Goal: Complete application form

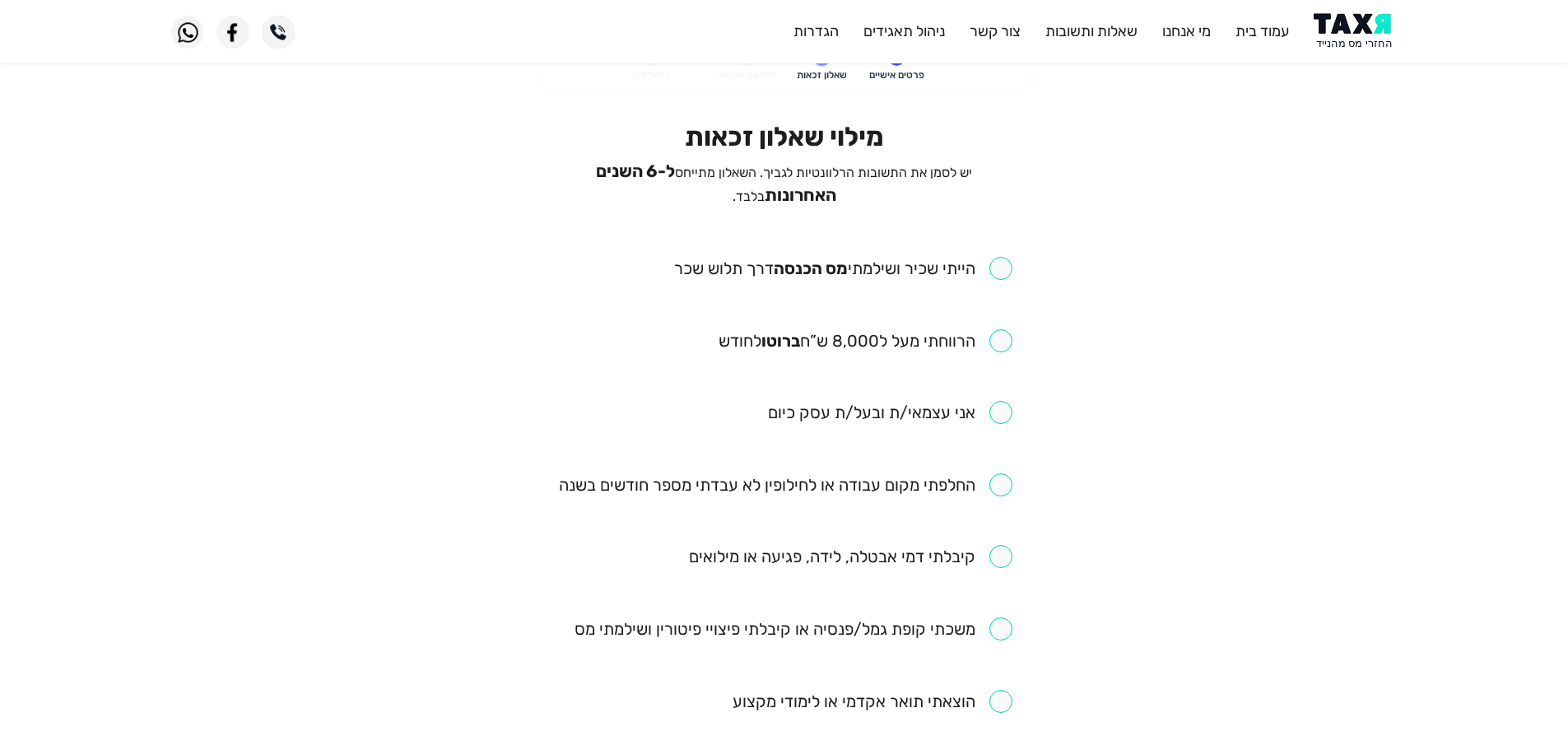
scroll to position [82, 0]
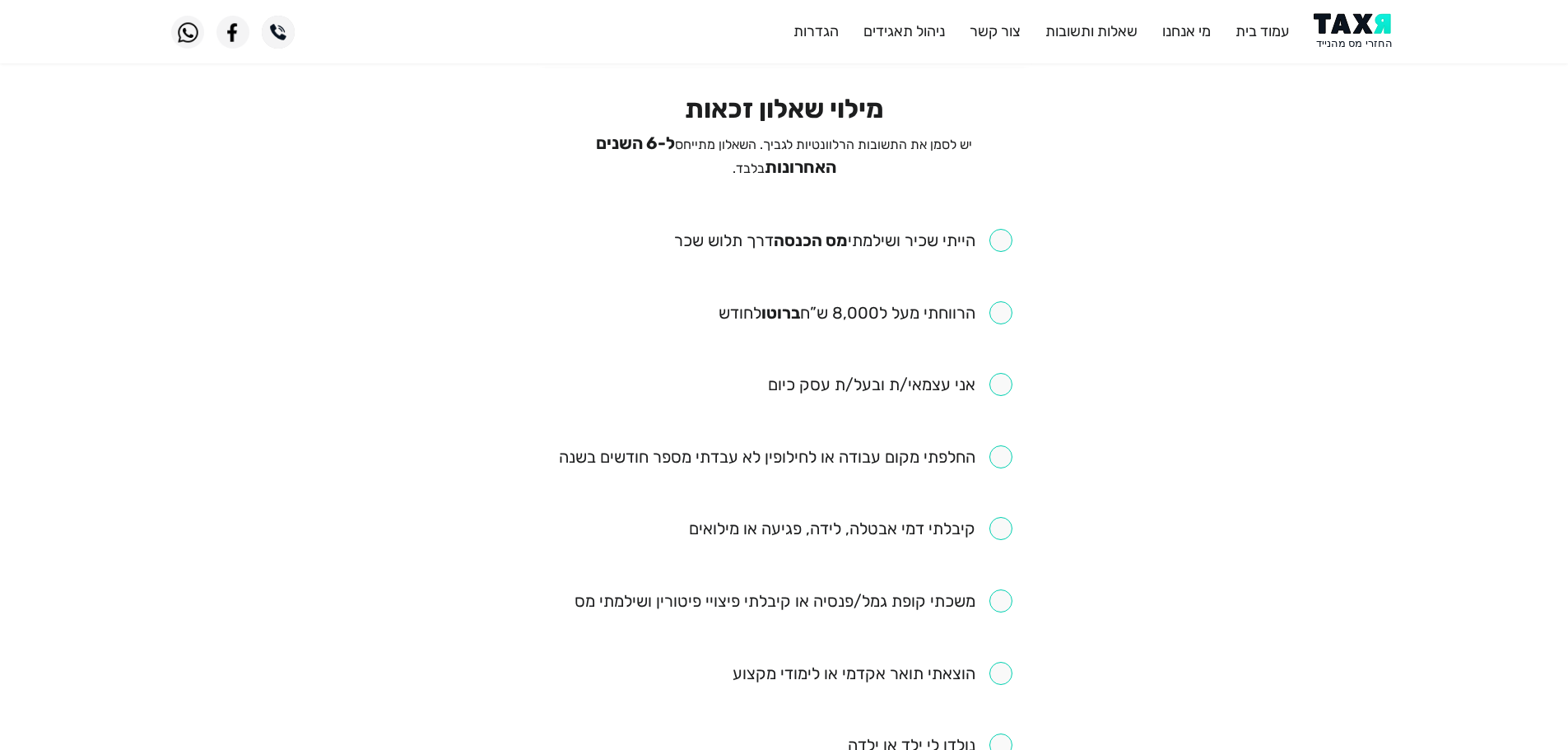
click at [986, 229] on input "checkbox" at bounding box center [844, 240] width 338 height 23
checkbox input "true"
click at [1006, 309] on input "checkbox" at bounding box center [865, 312] width 294 height 23
checkbox input "true"
click at [1005, 463] on input "checkbox" at bounding box center [785, 456] width 454 height 23
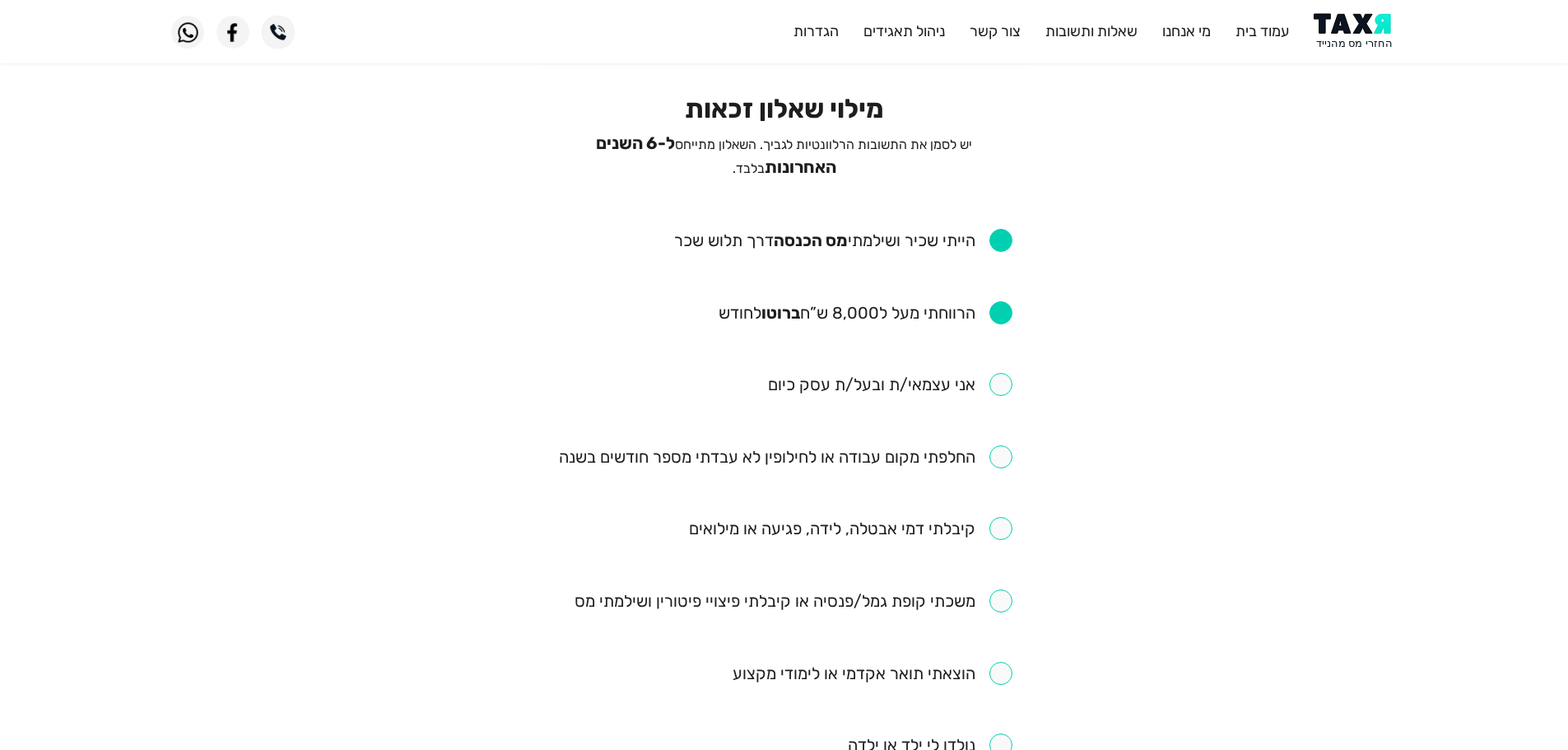
checkbox input "true"
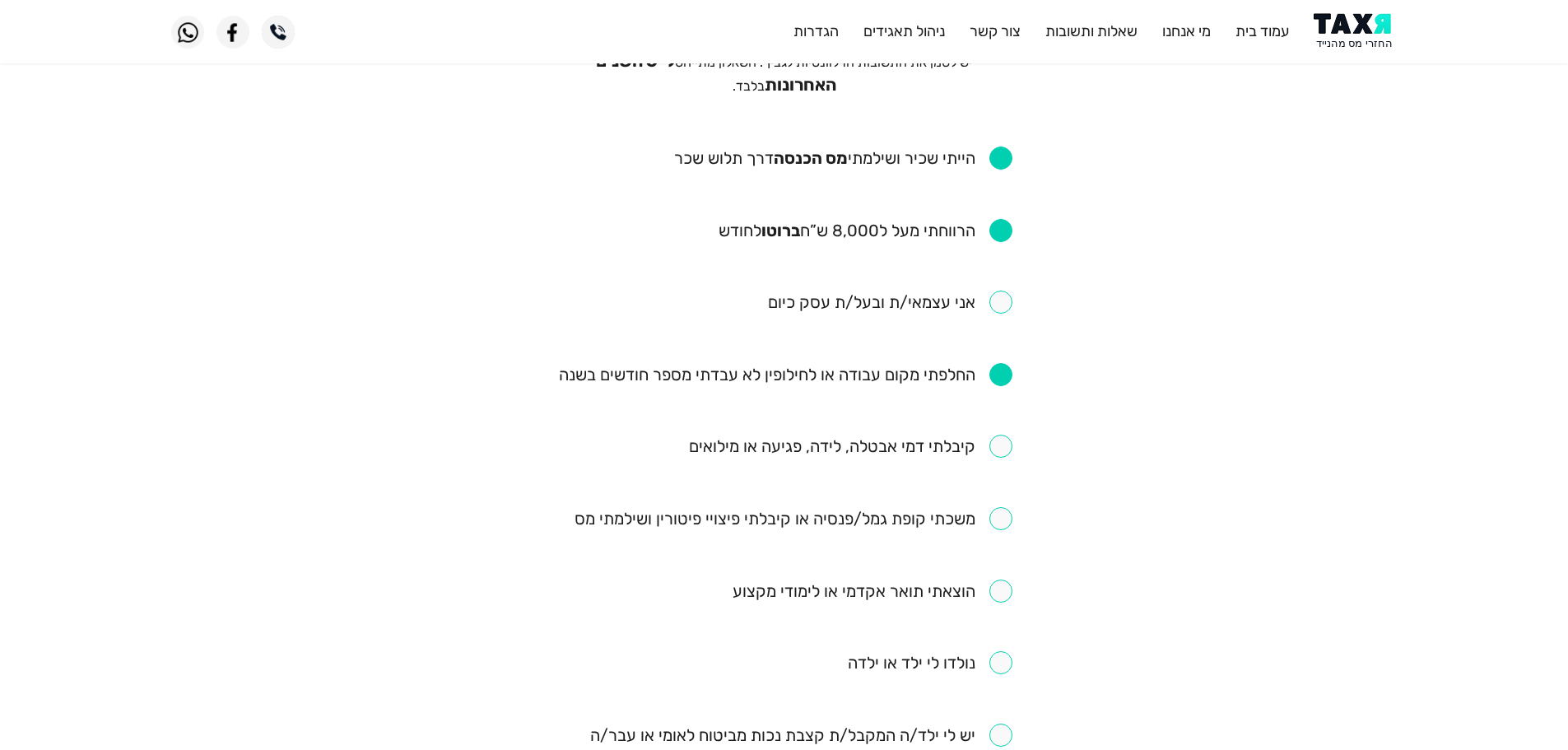
click at [1007, 449] on input "checkbox" at bounding box center [850, 446] width 323 height 23
checkbox input "true"
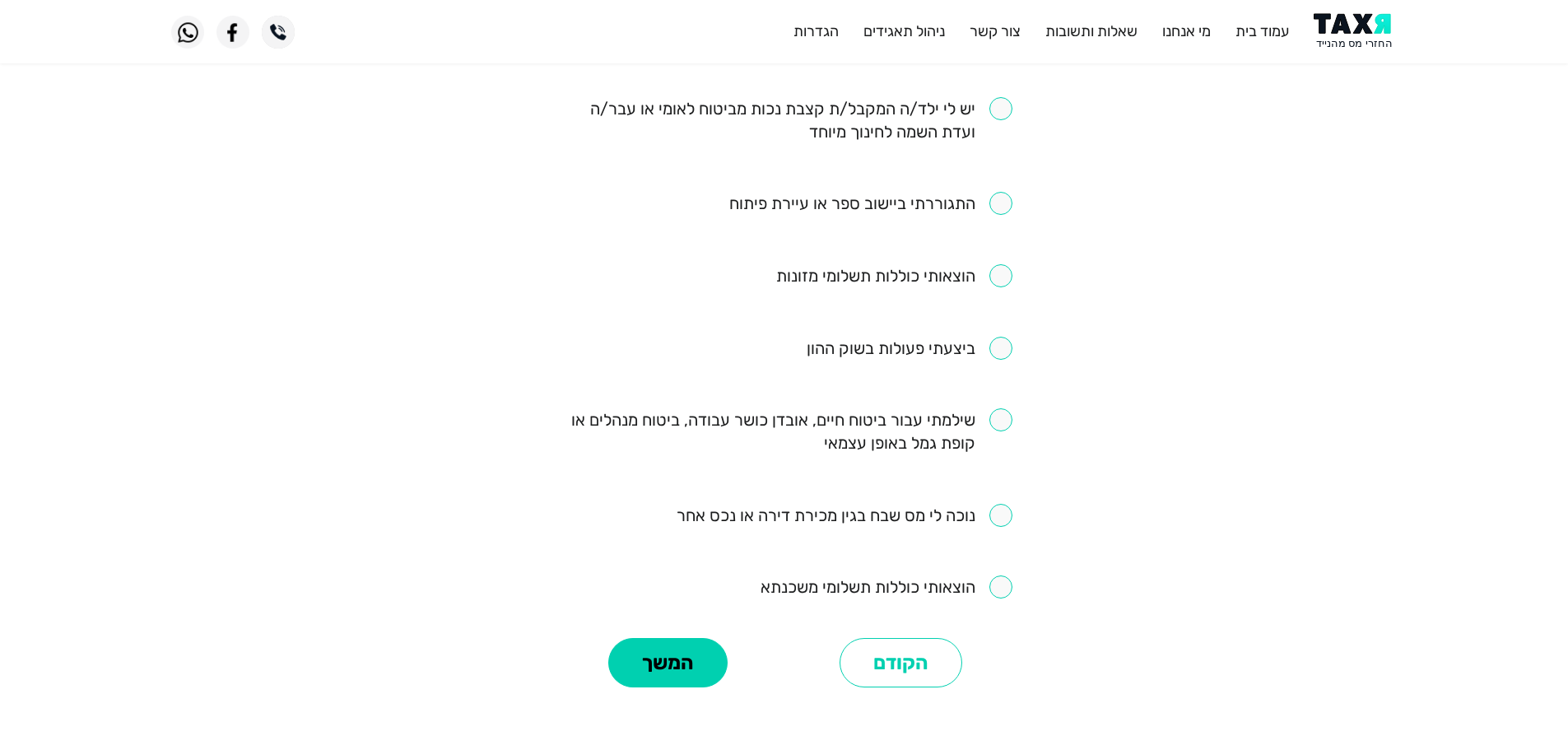
scroll to position [895, 0]
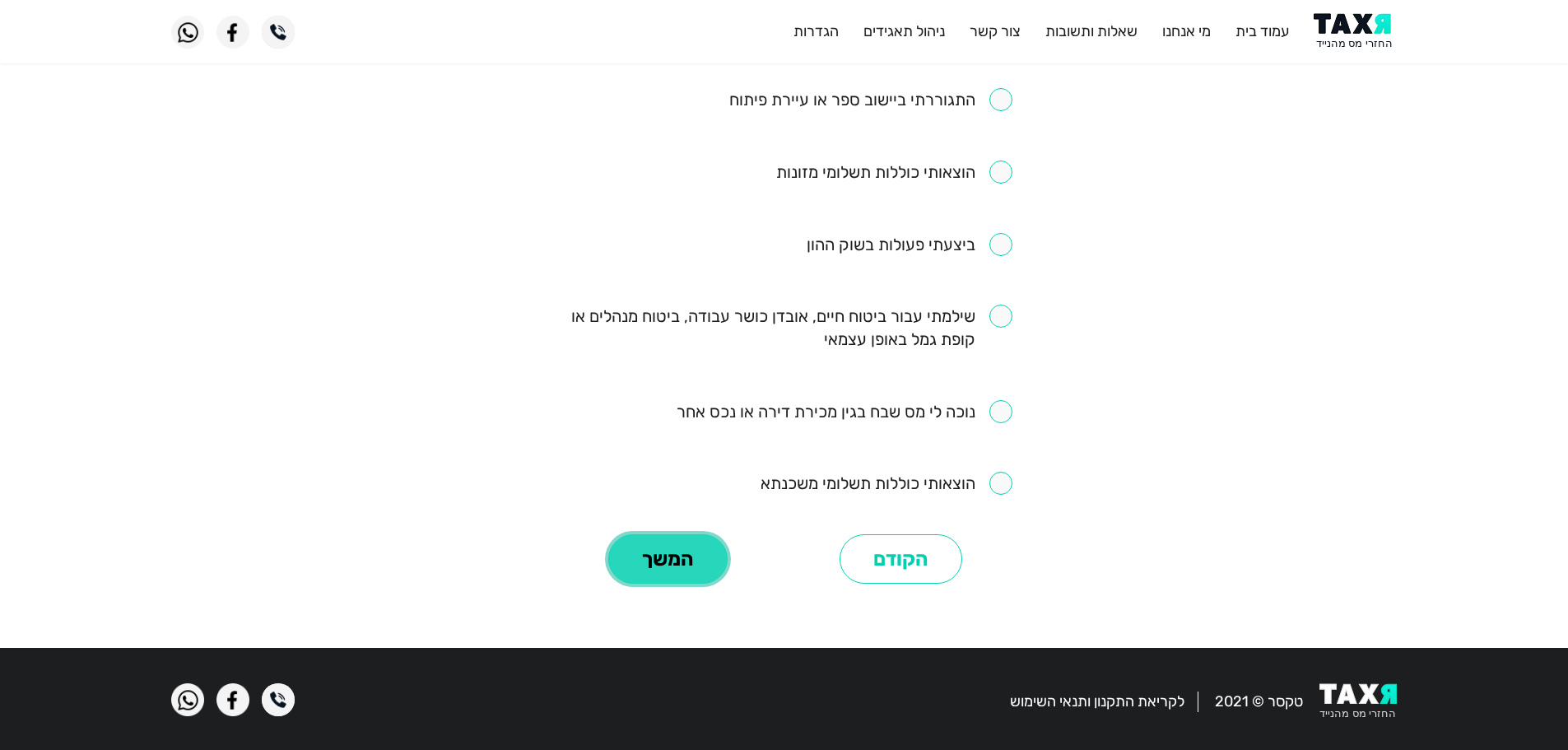
click at [690, 556] on button "המשך" at bounding box center [668, 559] width 119 height 49
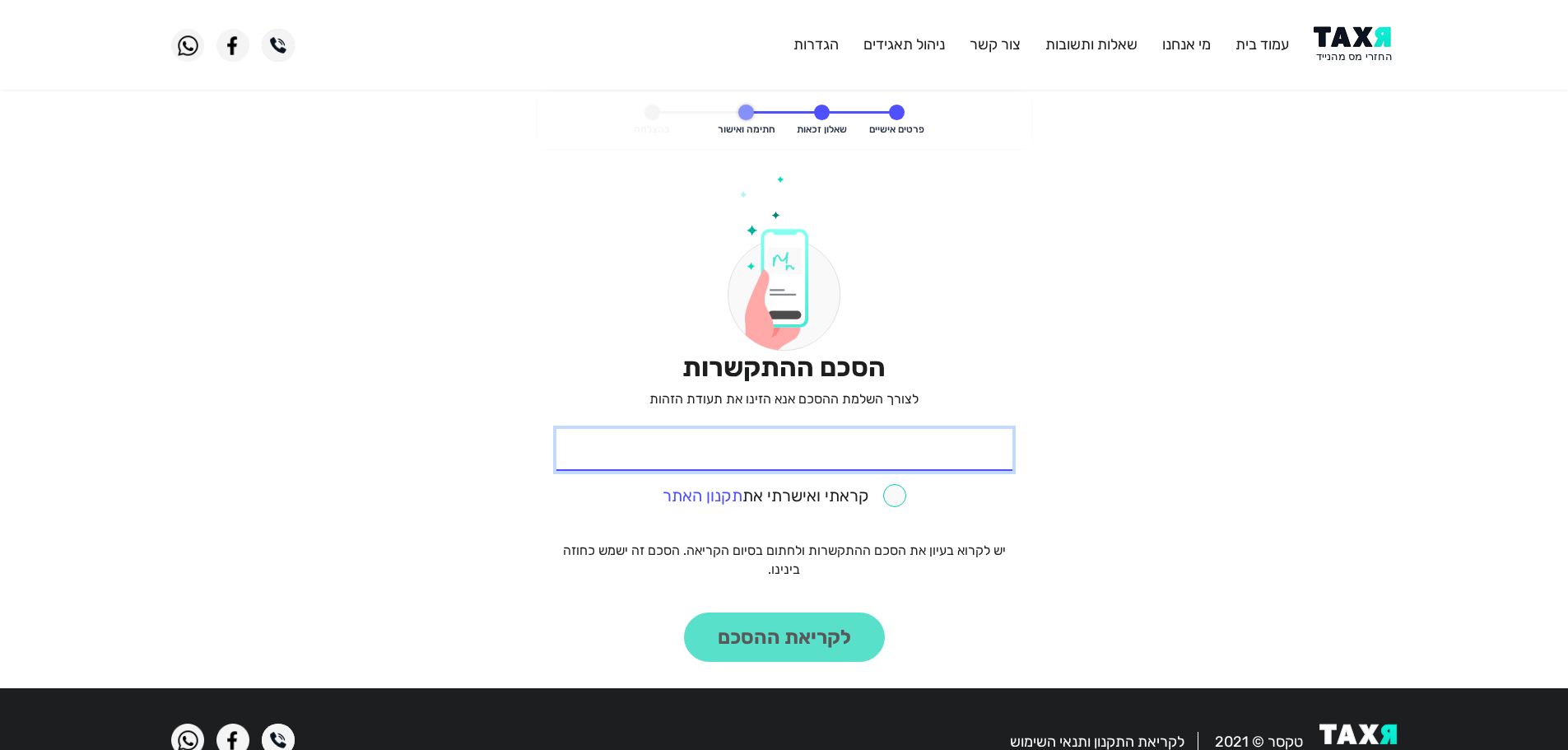
click at [831, 449] on input "* תעודת זהות" at bounding box center [784, 450] width 456 height 42
paste input "322229337"
type input "322229337"
click at [893, 494] on input "checkbox" at bounding box center [784, 495] width 244 height 23
checkbox input "true"
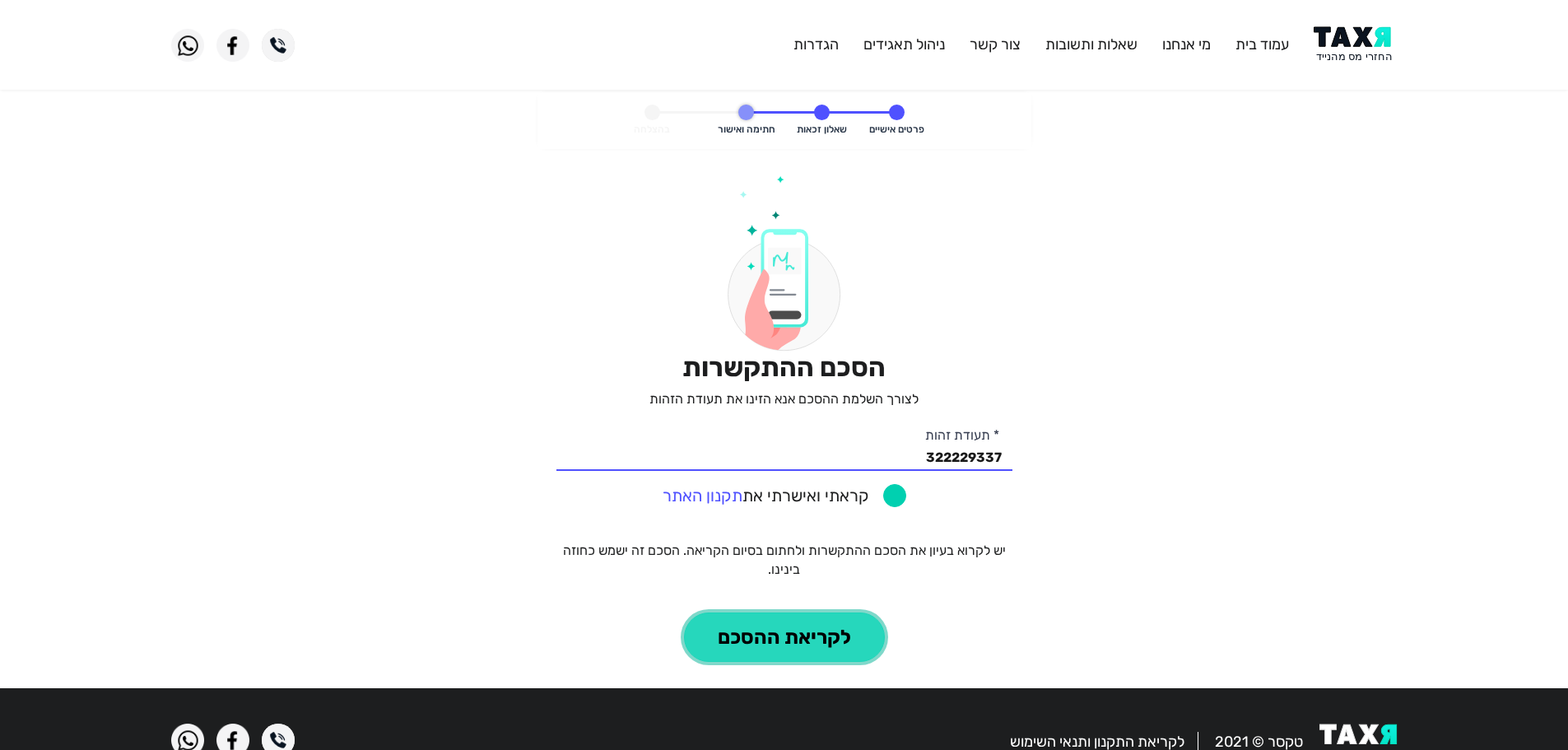
click at [809, 642] on button "לקריאת ההסכם" at bounding box center [784, 637] width 201 height 49
